Goal: Navigation & Orientation: Find specific page/section

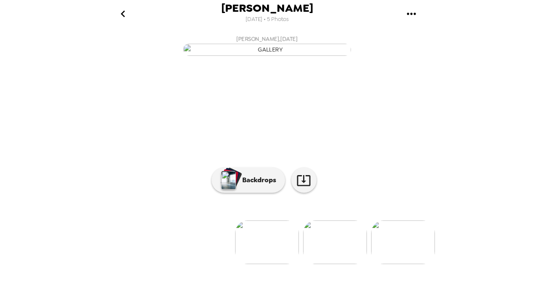
scroll to position [0, 203]
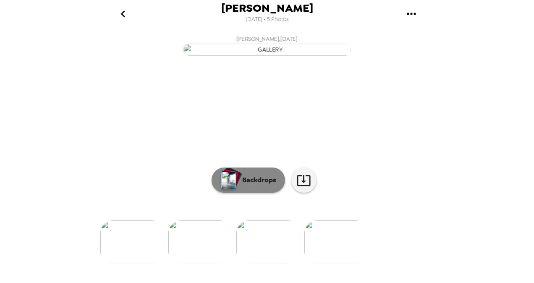
click at [260, 185] on p "Backdrops" at bounding box center [257, 180] width 38 height 10
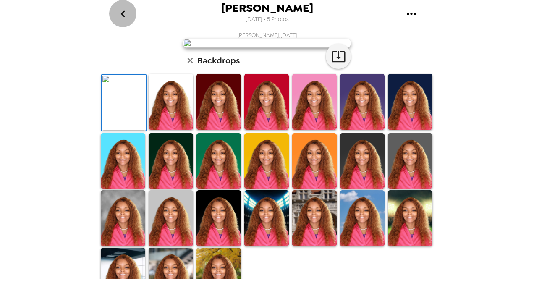
click at [122, 12] on icon "go back" at bounding box center [122, 13] width 13 height 13
click at [372, 14] on icon "gallery menu" at bounding box center [411, 13] width 13 height 13
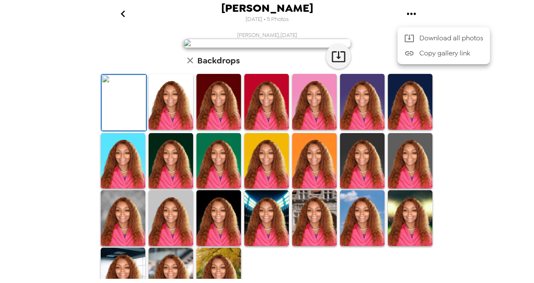
click at [372, 109] on div at bounding box center [267, 141] width 534 height 283
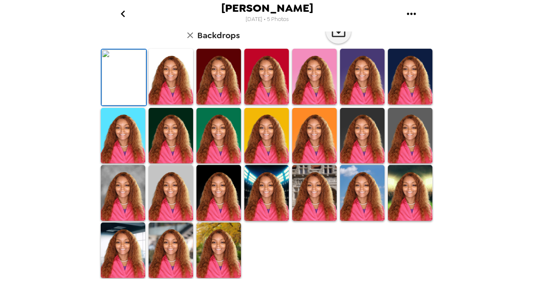
scroll to position [0, 0]
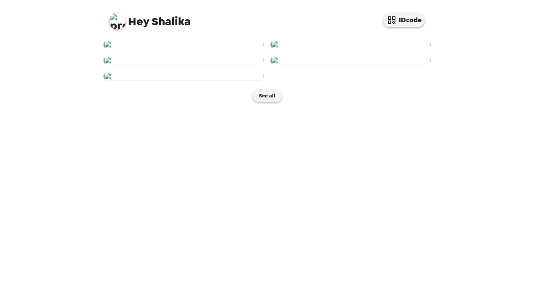
click at [217, 49] on img at bounding box center [183, 44] width 160 height 9
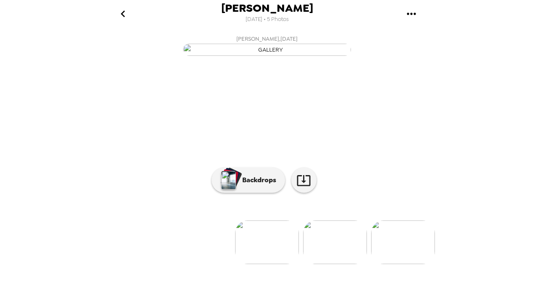
scroll to position [80, 0]
click at [250, 193] on button "Backdrops" at bounding box center [249, 180] width 74 height 25
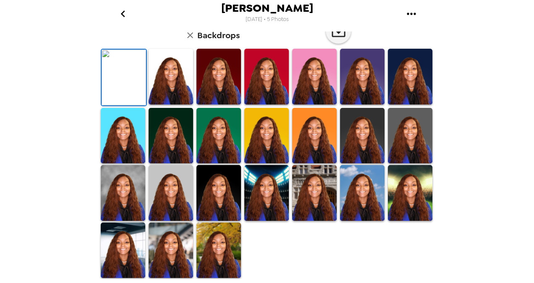
click at [398, 164] on img at bounding box center [410, 136] width 45 height 56
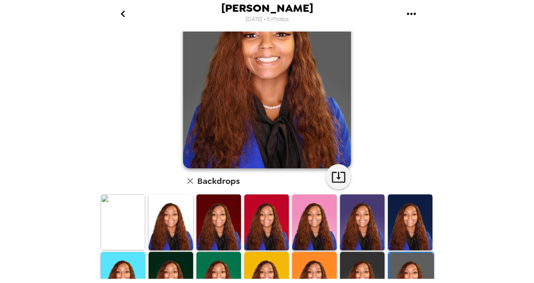
click at [443, 116] on div "Shalika Bethel 9/22/2025 • 5 Photos Shalika Bethel , 09-19-2025 Backdrops" at bounding box center [267, 141] width 534 height 283
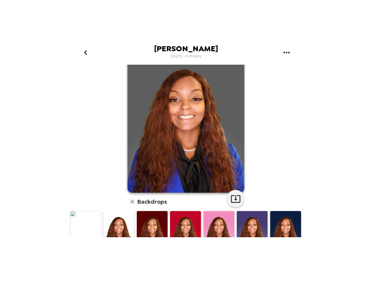
scroll to position [33, 0]
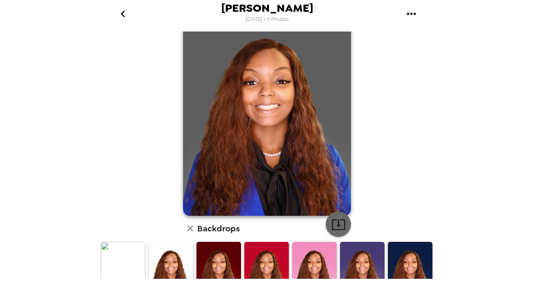
click at [336, 214] on button "button" at bounding box center [338, 224] width 25 height 25
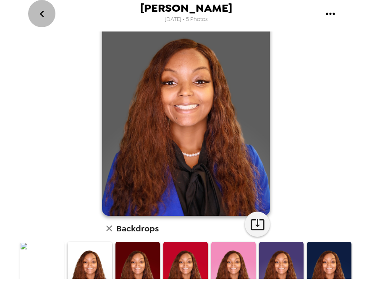
click at [44, 15] on icon "go back" at bounding box center [41, 13] width 13 height 13
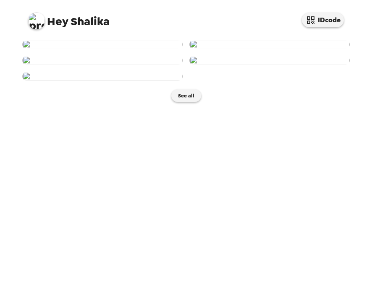
click at [259, 49] on img at bounding box center [269, 44] width 160 height 9
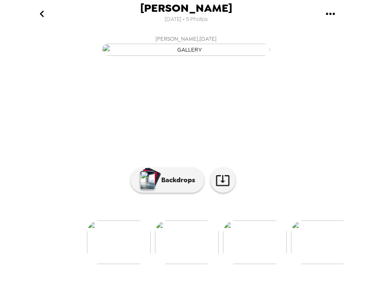
scroll to position [80, 0]
click at [221, 186] on icon at bounding box center [222, 180] width 15 height 15
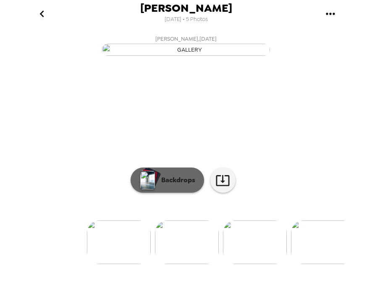
click at [166, 185] on p "Backdrops" at bounding box center [176, 180] width 38 height 10
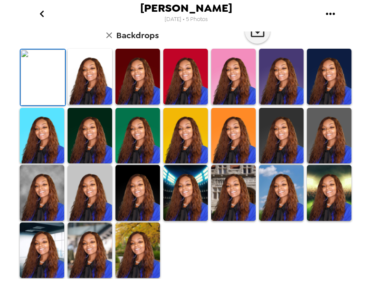
click at [326, 164] on img at bounding box center [329, 136] width 45 height 56
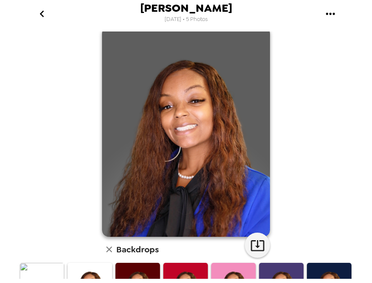
scroll to position [11, 0]
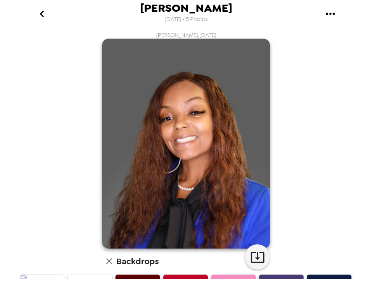
scroll to position [11, 0]
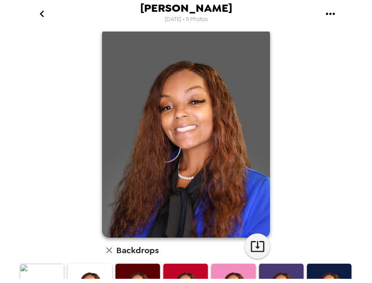
click at [182, 165] on img at bounding box center [186, 133] width 168 height 210
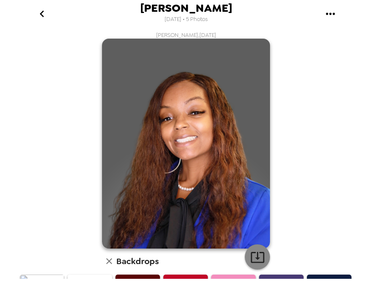
click at [252, 261] on icon "button" at bounding box center [257, 257] width 15 height 15
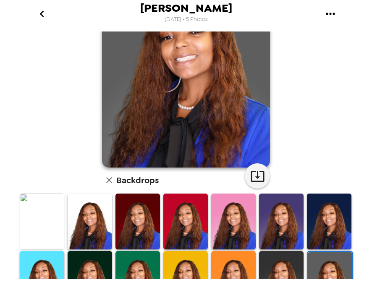
scroll to position [46, 0]
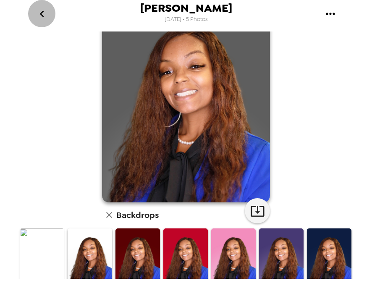
click at [41, 17] on icon "go back" at bounding box center [41, 13] width 13 height 13
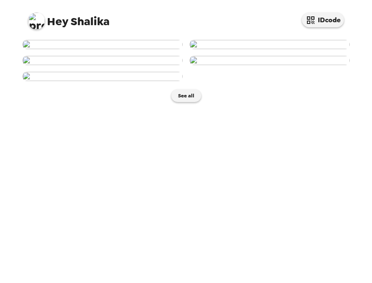
scroll to position [204, 0]
click at [130, 65] on img at bounding box center [102, 60] width 160 height 9
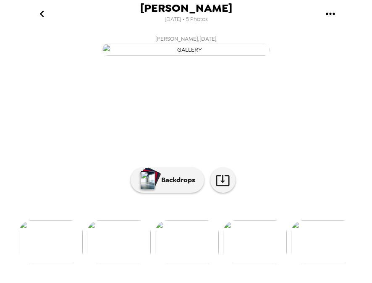
scroll to position [80, 0]
click at [225, 188] on icon at bounding box center [222, 180] width 15 height 15
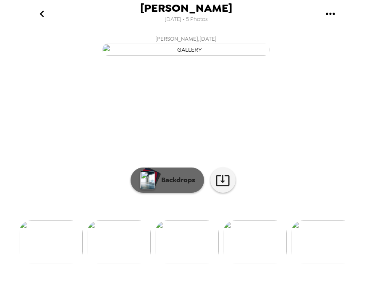
click at [187, 185] on p "Backdrops" at bounding box center [176, 180] width 38 height 10
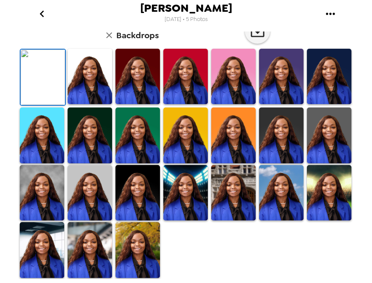
click at [327, 163] on img at bounding box center [329, 135] width 45 height 55
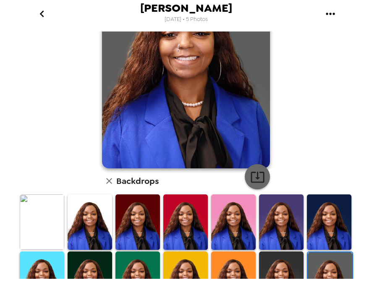
click at [251, 178] on icon "button" at bounding box center [257, 177] width 15 height 15
click at [42, 11] on icon "go back" at bounding box center [41, 14] width 4 height 7
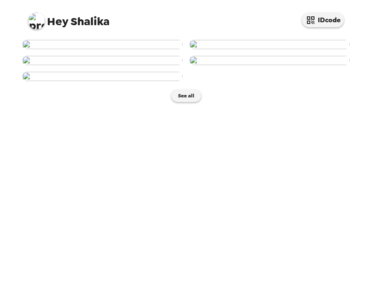
scroll to position [215, 0]
click at [286, 65] on img at bounding box center [269, 60] width 160 height 9
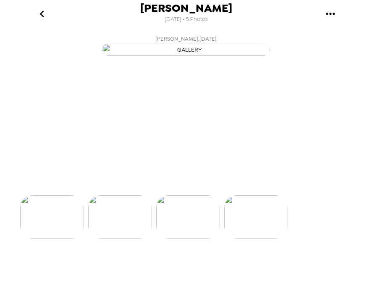
scroll to position [0, 202]
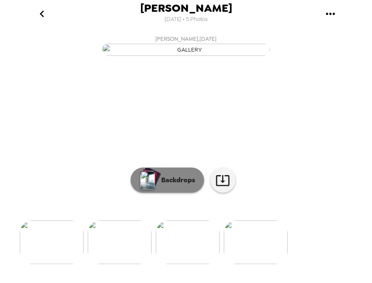
click at [166, 185] on p "Backdrops" at bounding box center [176, 180] width 38 height 10
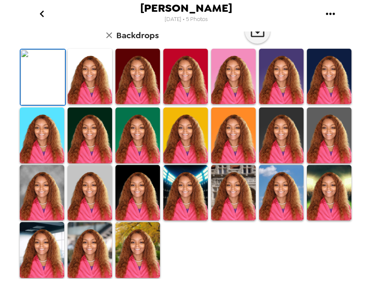
scroll to position [134, 0]
click at [328, 163] on img at bounding box center [329, 135] width 45 height 55
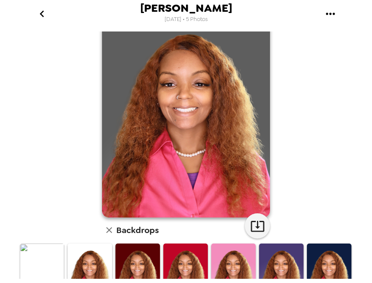
scroll to position [28, 0]
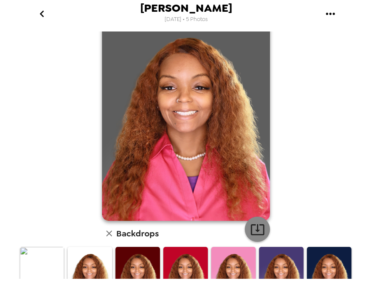
click at [253, 228] on icon "button" at bounding box center [257, 229] width 15 height 15
click at [44, 15] on icon "go back" at bounding box center [41, 13] width 13 height 13
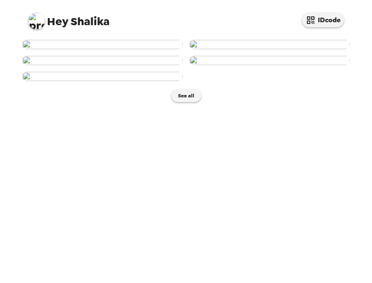
scroll to position [302, 0]
click at [123, 81] on img at bounding box center [102, 76] width 160 height 9
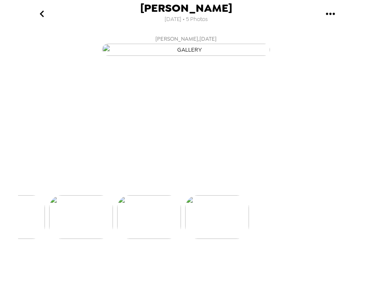
scroll to position [0, 270]
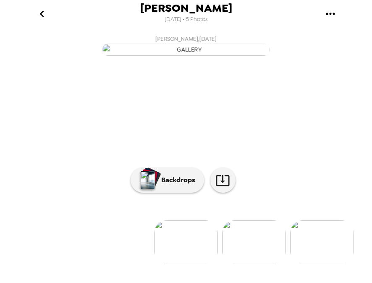
scroll to position [0, 270]
click at [328, 13] on icon "gallery menu" at bounding box center [330, 13] width 13 height 13
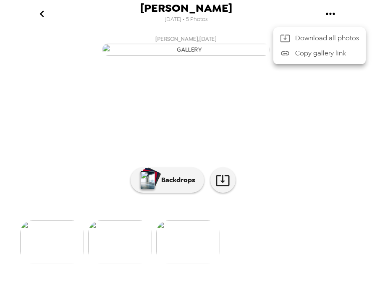
click at [328, 13] on div at bounding box center [186, 141] width 372 height 283
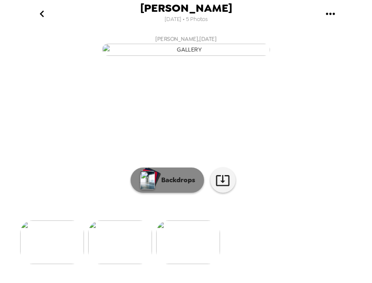
click at [172, 193] on button "Backdrops" at bounding box center [168, 180] width 74 height 25
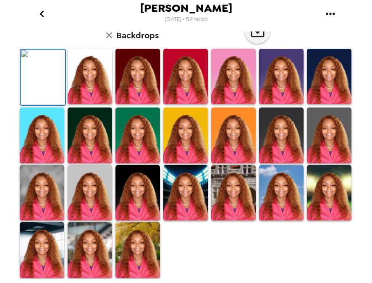
scroll to position [139, 0]
click at [337, 163] on img at bounding box center [329, 135] width 45 height 55
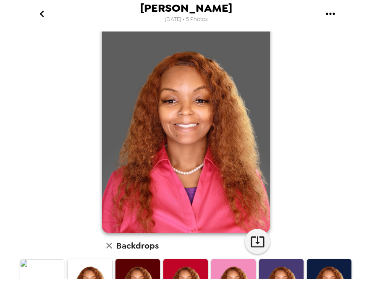
scroll to position [0, 0]
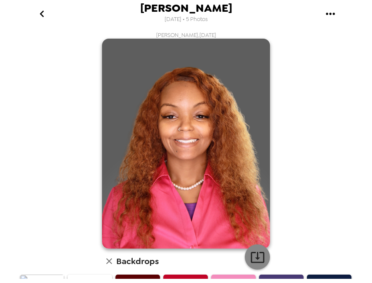
click at [255, 256] on icon "button" at bounding box center [257, 257] width 13 height 11
